Goal: Ask a question

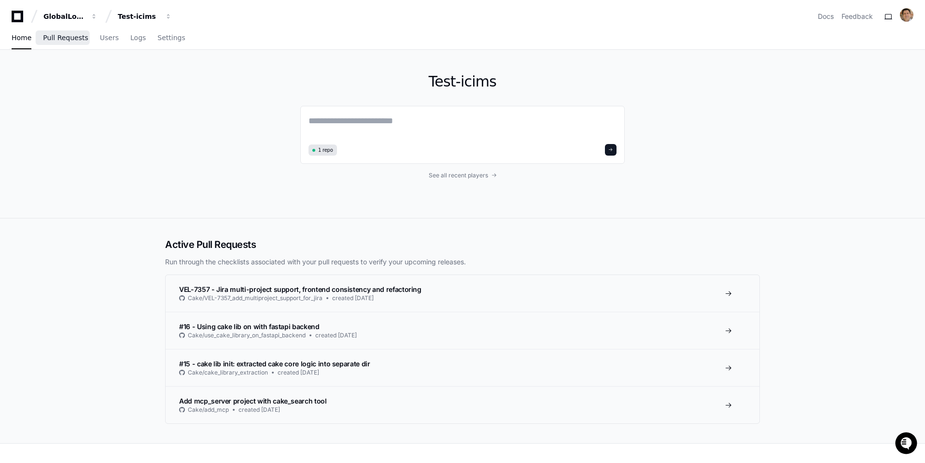
click at [64, 42] on link "Pull Requests" at bounding box center [65, 38] width 45 height 22
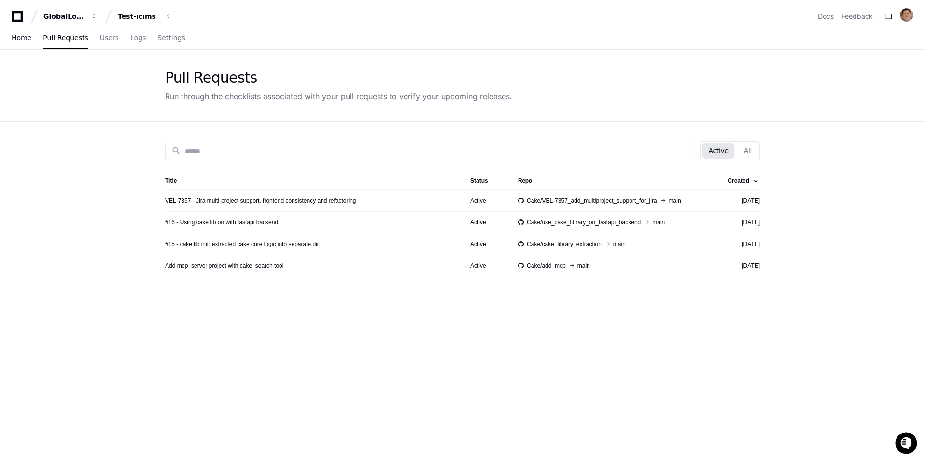
click at [18, 42] on link "Home" at bounding box center [22, 38] width 20 height 22
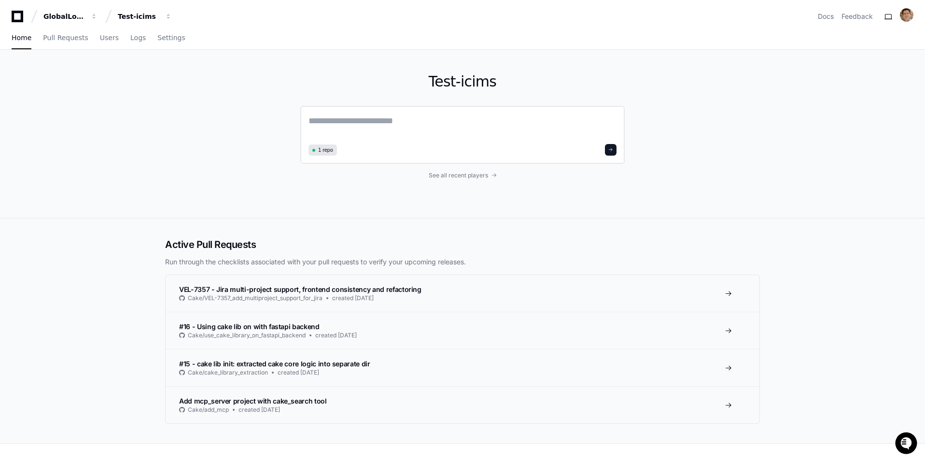
click at [422, 117] on textarea at bounding box center [463, 127] width 308 height 27
type textarea "*"
type textarea "**********"
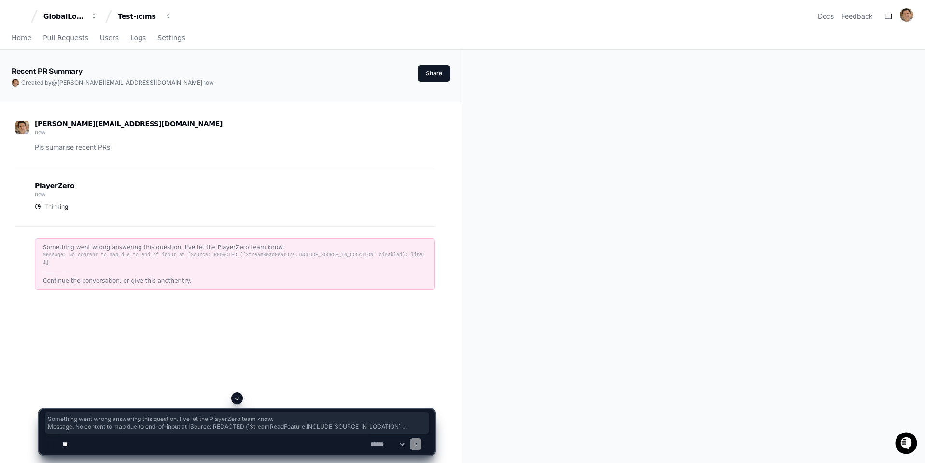
drag, startPoint x: 214, startPoint y: 286, endPoint x: 29, endPoint y: 237, distance: 191.3
click at [29, 237] on div "Something went wrong answering this question. I've let the PlayerZero team know…" at bounding box center [225, 263] width 420 height 75
click at [15, 39] on span "Home" at bounding box center [22, 38] width 20 height 6
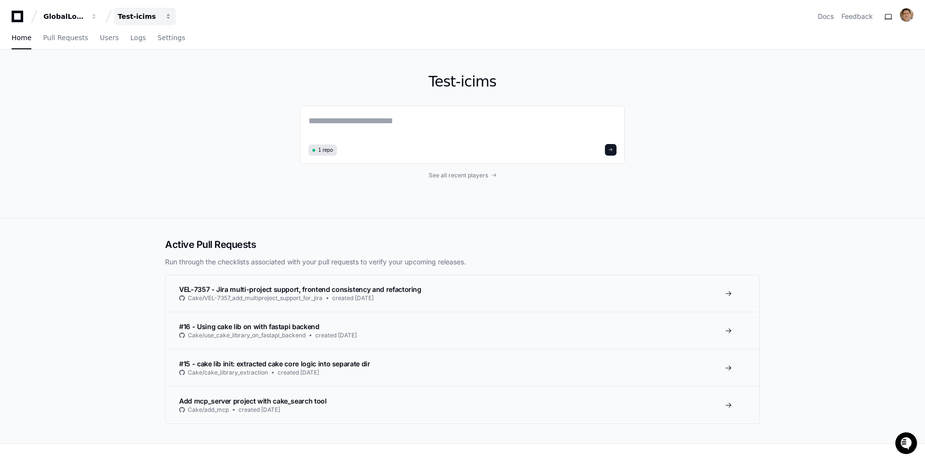
click at [98, 15] on span "button" at bounding box center [94, 16] width 7 height 7
click at [155, 73] on span "Test-icims" at bounding box center [151, 71] width 37 height 12
click at [347, 125] on textarea at bounding box center [463, 127] width 308 height 27
click at [489, 117] on textarea "To enrich screen reader interactions, please activate Accessibility in Grammarl…" at bounding box center [463, 127] width 308 height 27
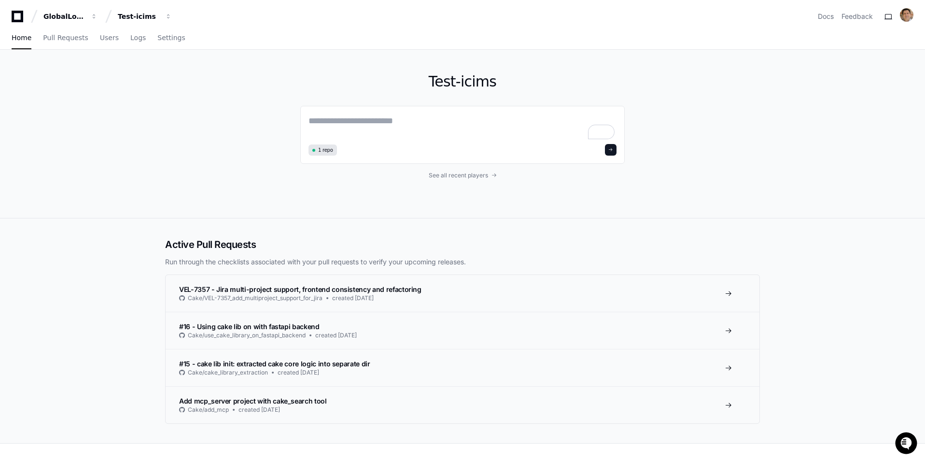
click at [361, 124] on textarea "To enrich screen reader interactions, please activate Accessibility in Grammarl…" at bounding box center [463, 127] width 308 height 27
click at [361, 123] on textarea "To enrich screen reader interactions, please activate Accessibility in Grammarl…" at bounding box center [463, 127] width 308 height 27
type textarea "*"
type textarea "**********"
click at [471, 141] on div "**********" at bounding box center [462, 134] width 325 height 57
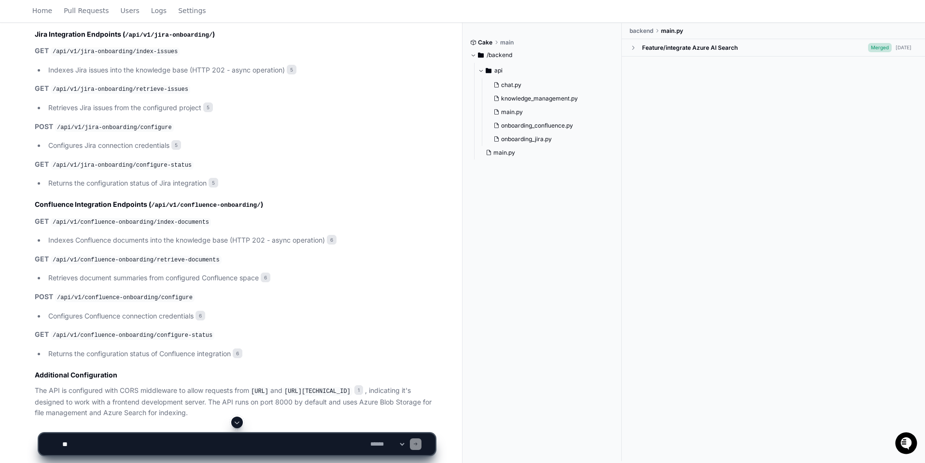
scroll to position [989, 0]
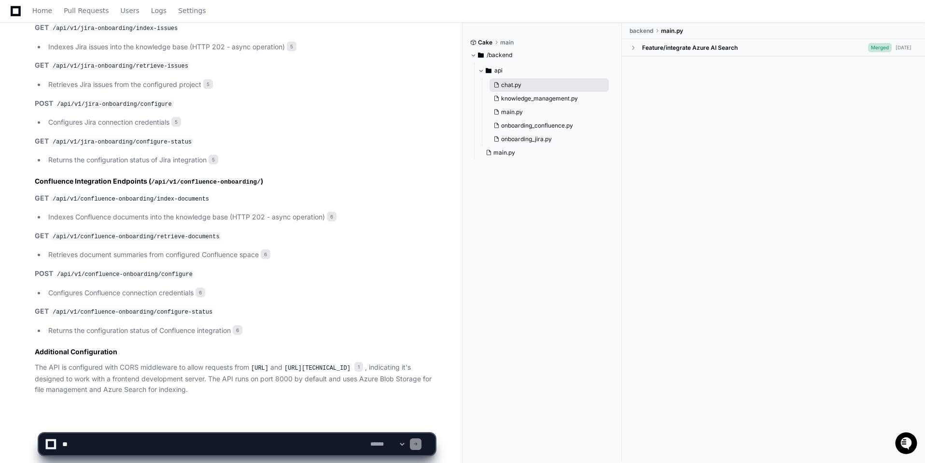
click at [513, 83] on span "chat.py" at bounding box center [511, 85] width 20 height 8
click at [633, 44] on span at bounding box center [633, 47] width 7 height 7
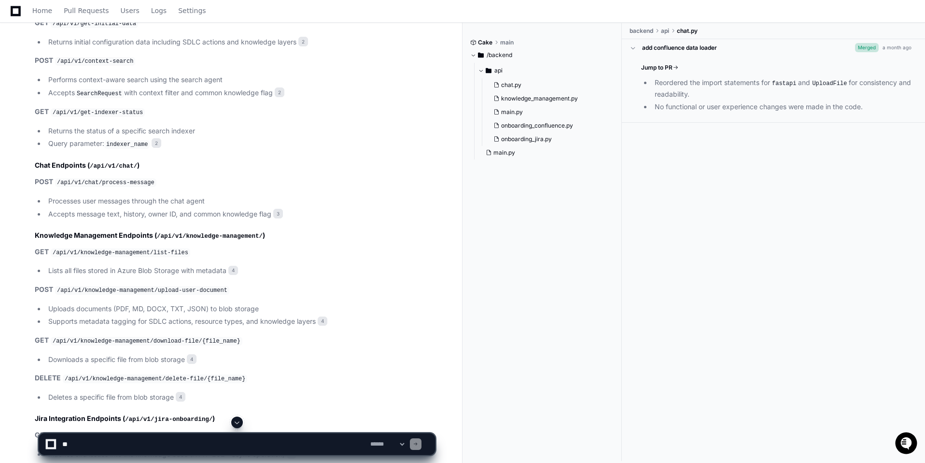
scroll to position [512, 0]
